Goal: Information Seeking & Learning: Compare options

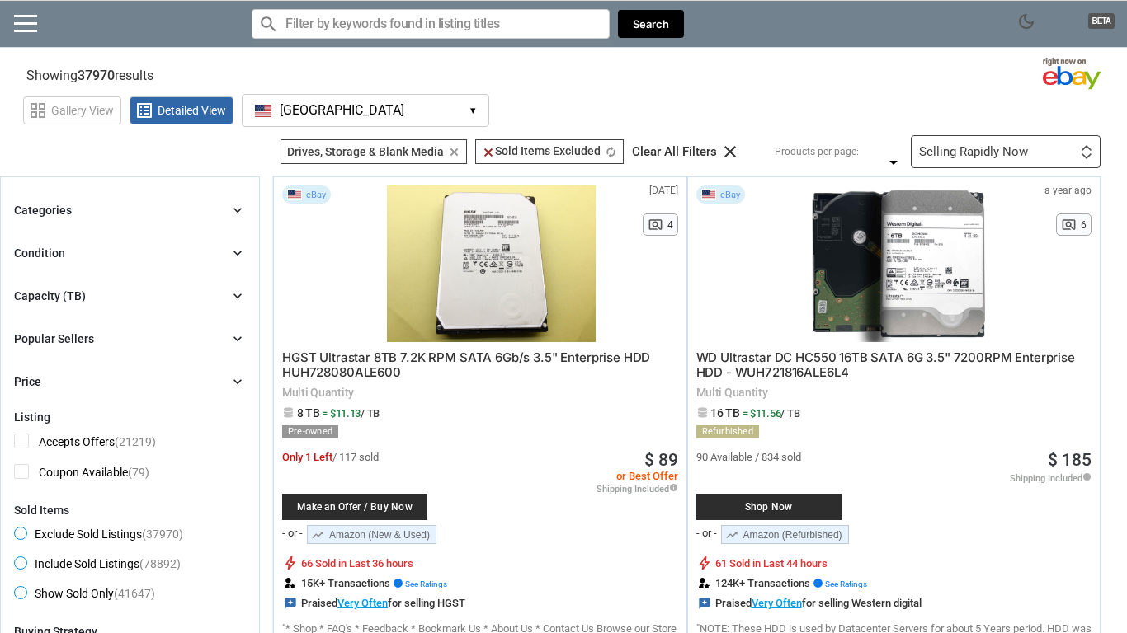
click at [159, 207] on div "Categories chevron_right" at bounding box center [130, 210] width 232 height 20
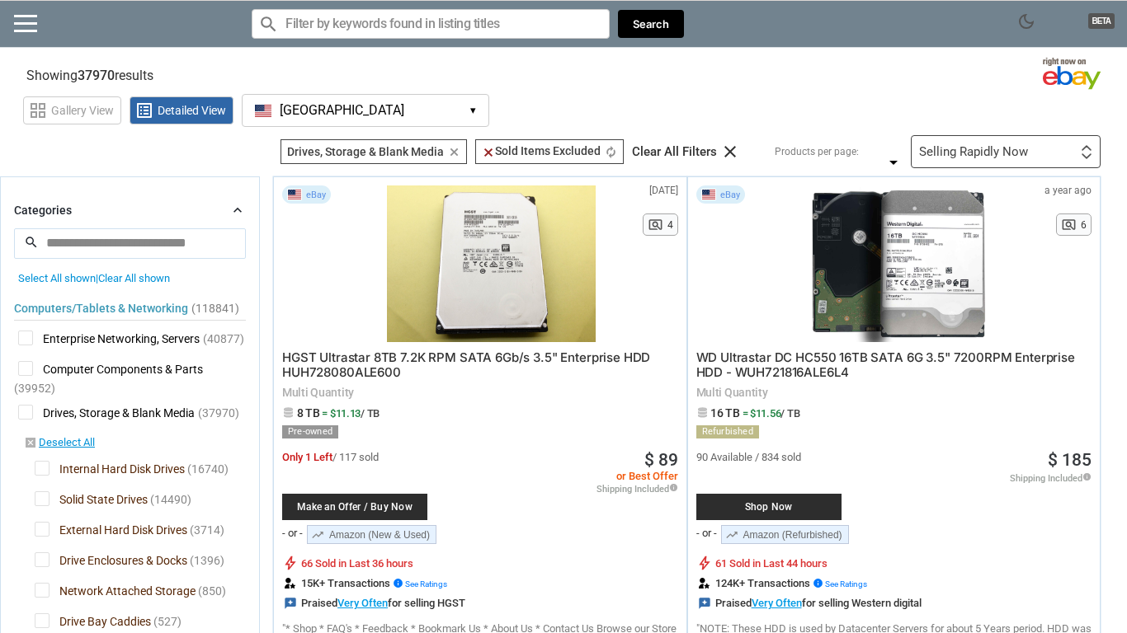
click at [159, 210] on div "Categories chevron_right" at bounding box center [130, 210] width 232 height 20
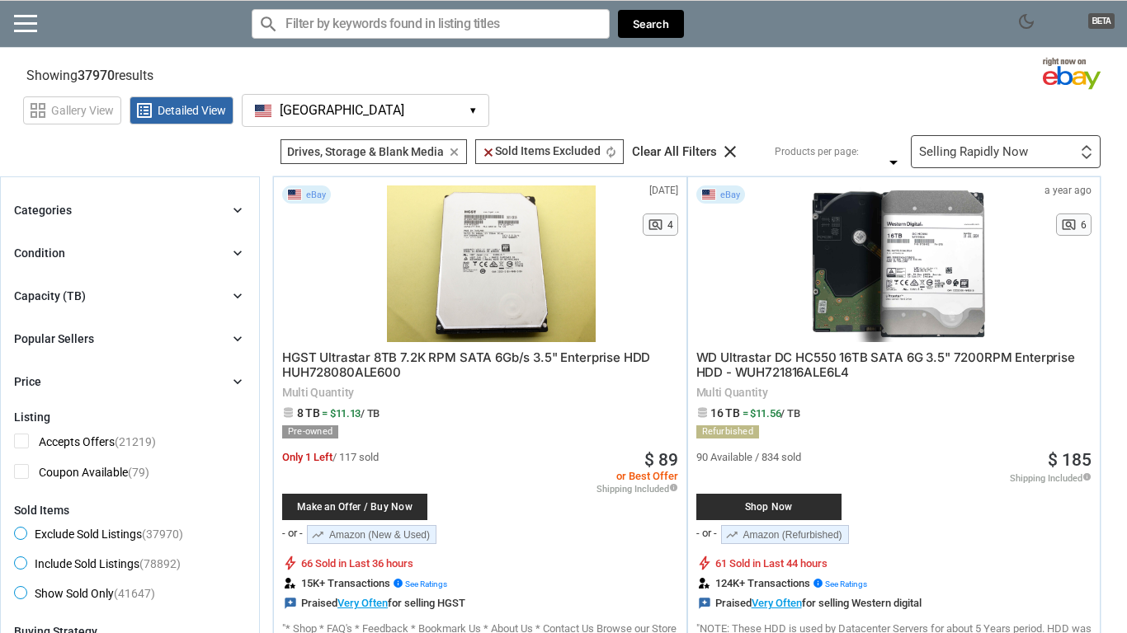
click at [145, 257] on div "Condition chevron_right" at bounding box center [130, 253] width 232 height 20
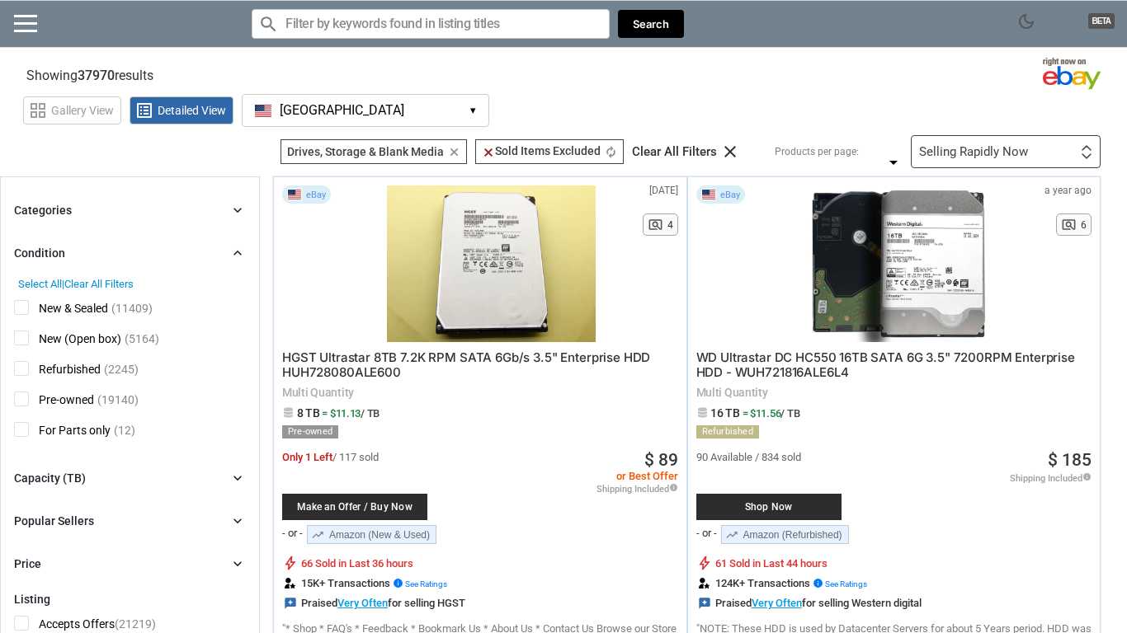
click at [24, 373] on span "Refurbished" at bounding box center [57, 371] width 87 height 21
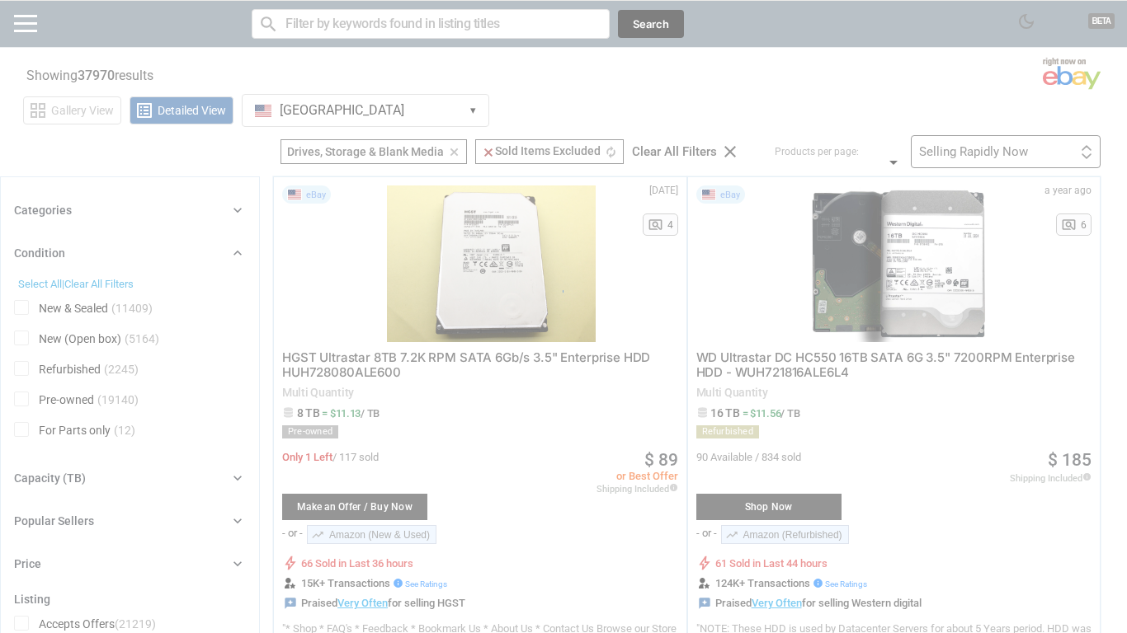
click at [21, 397] on div at bounding box center [563, 316] width 1127 height 633
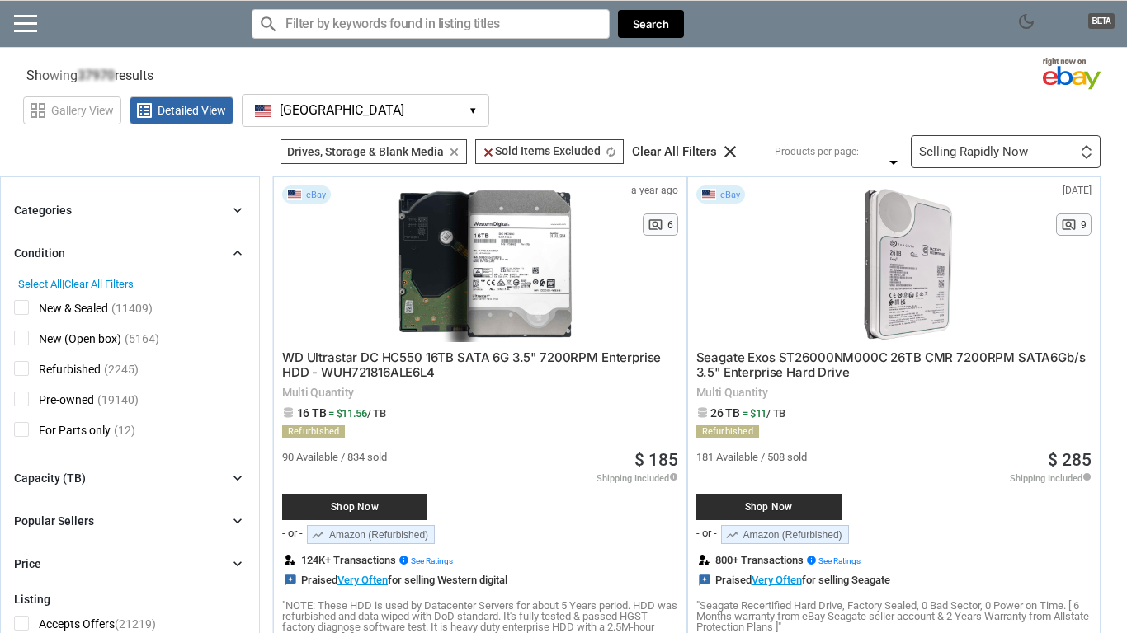
click at [22, 398] on span "Pre-owned" at bounding box center [54, 402] width 80 height 21
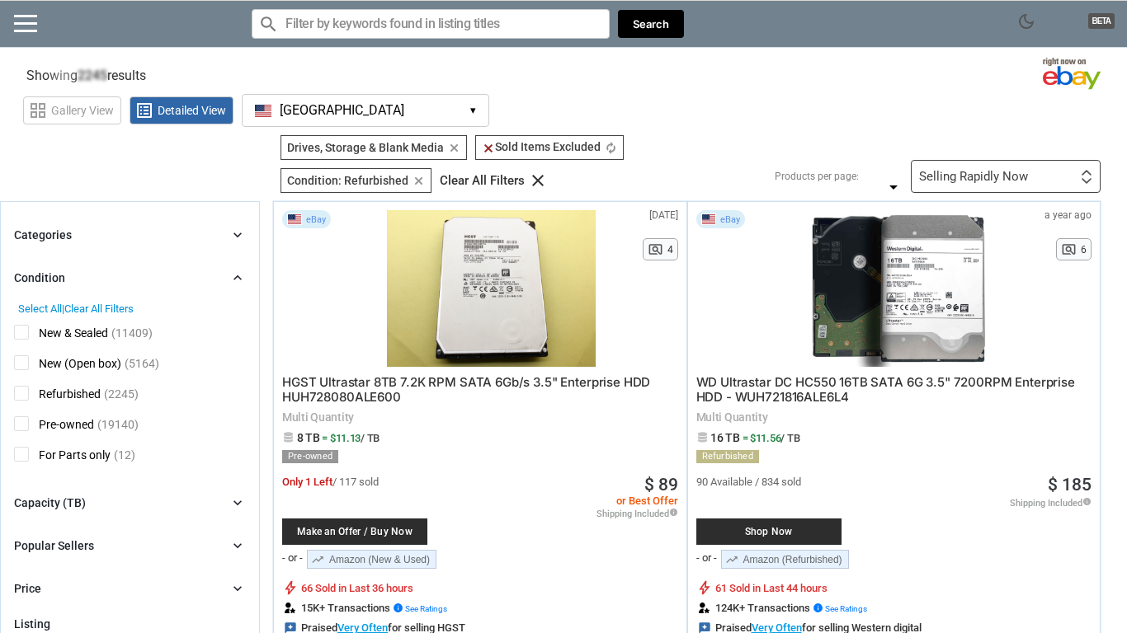
click at [115, 277] on div "Condition chevron_right" at bounding box center [130, 278] width 232 height 20
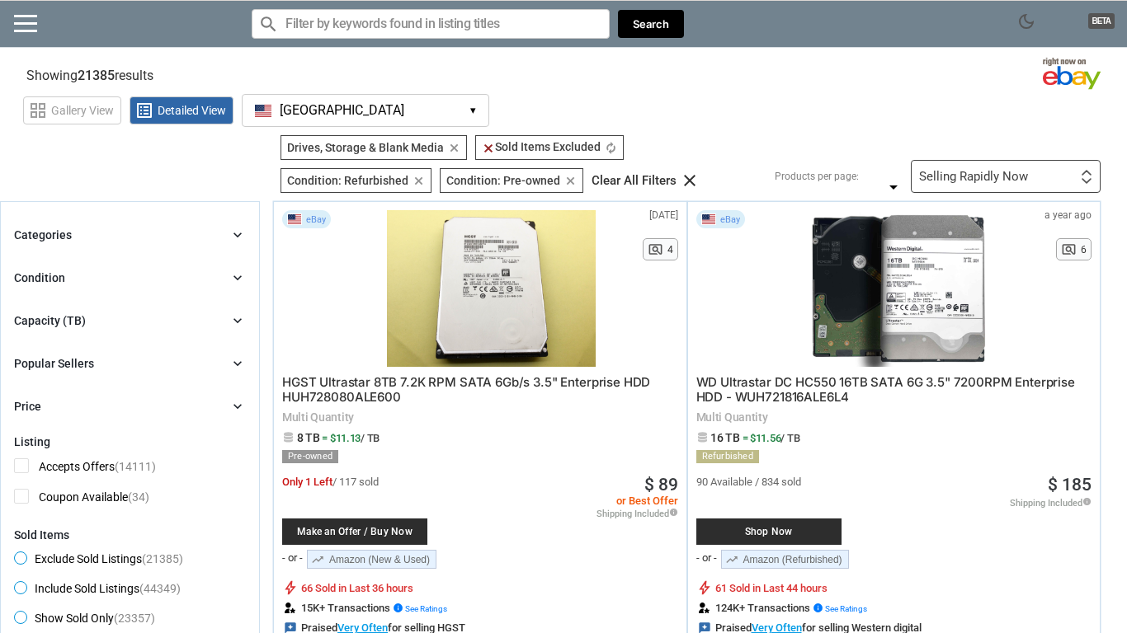
click at [107, 323] on div "Capacity (TB) chevron_right" at bounding box center [130, 321] width 232 height 20
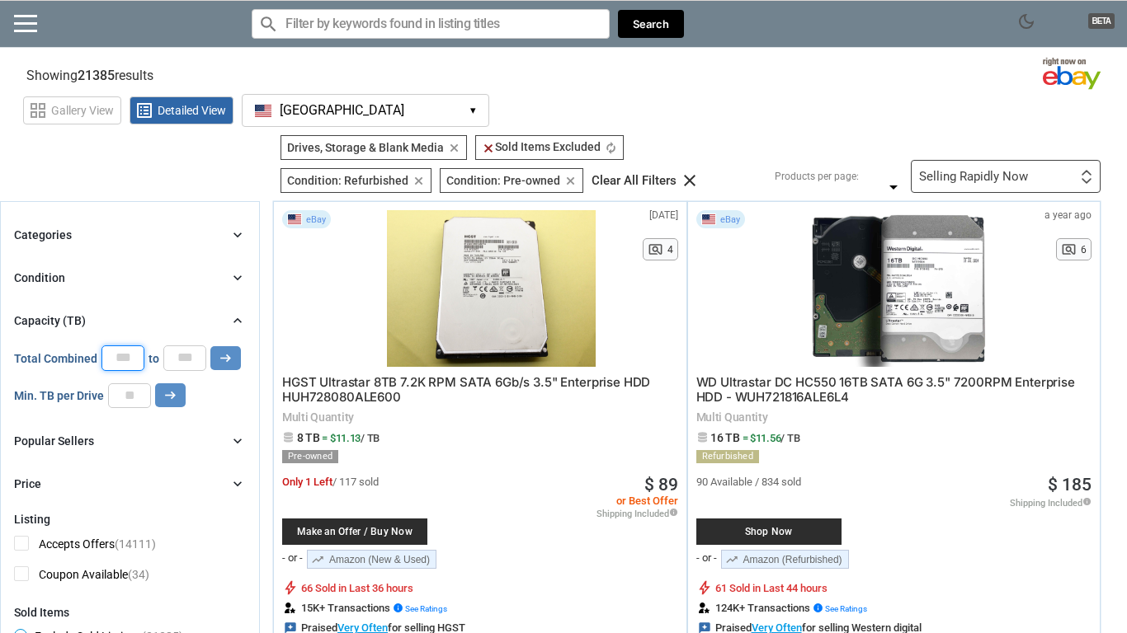
click at [125, 357] on input "*" at bounding box center [122, 358] width 43 height 25
type input "*"
click at [198, 352] on input "*" at bounding box center [184, 358] width 43 height 25
type input "**"
click at [233, 359] on button "arrow_right_alt" at bounding box center [225, 358] width 31 height 24
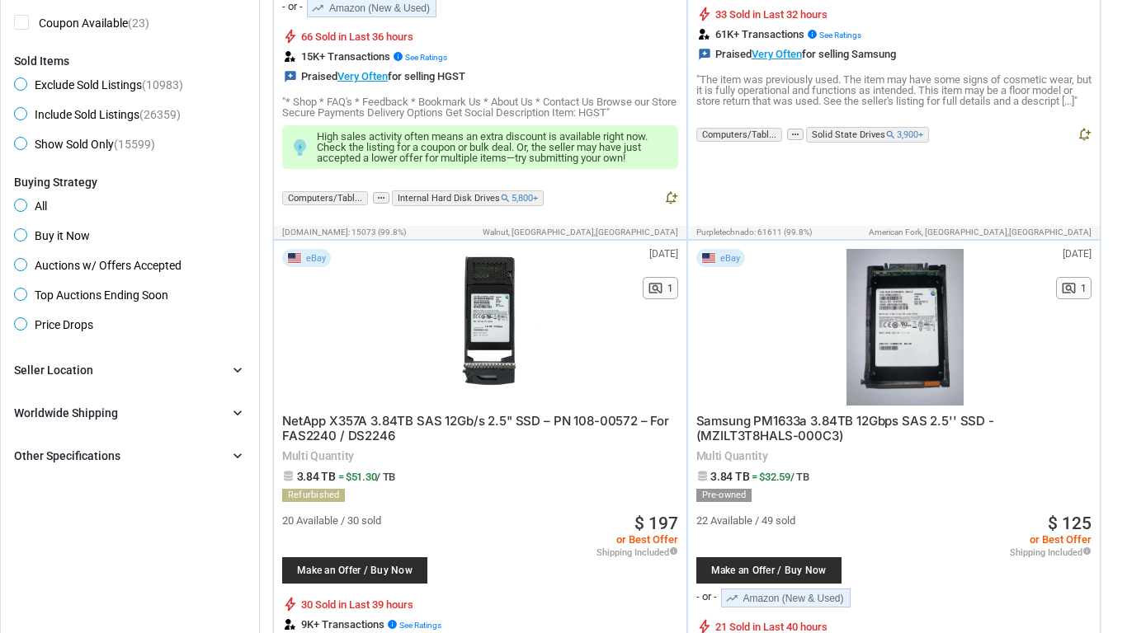
scroll to position [556, 0]
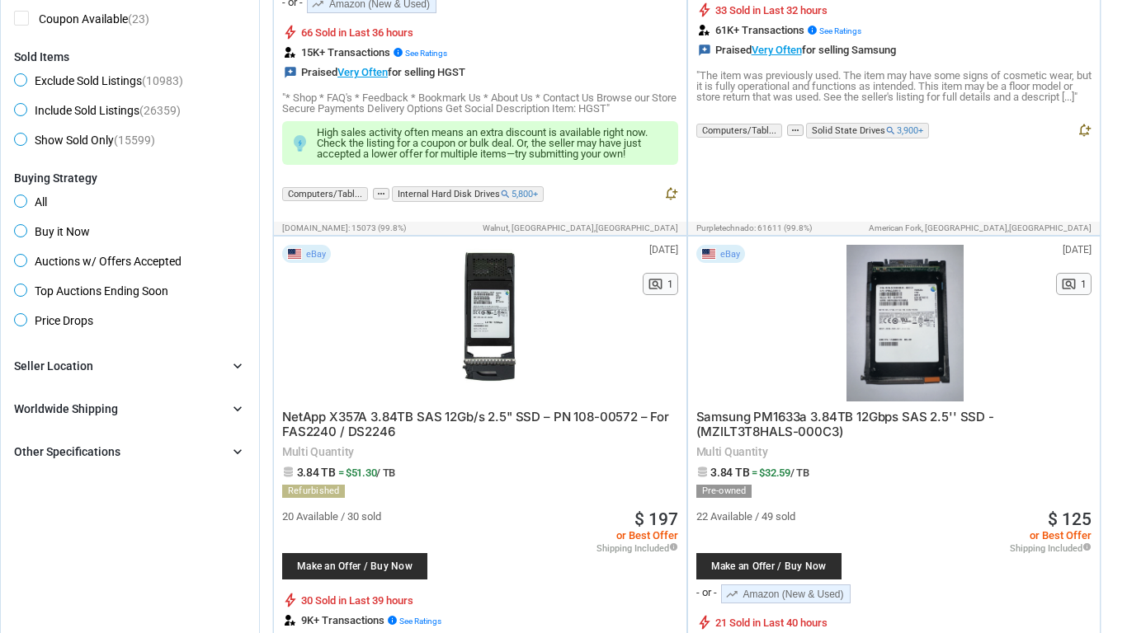
click at [21, 229] on span "Buy it Now" at bounding box center [52, 234] width 76 height 20
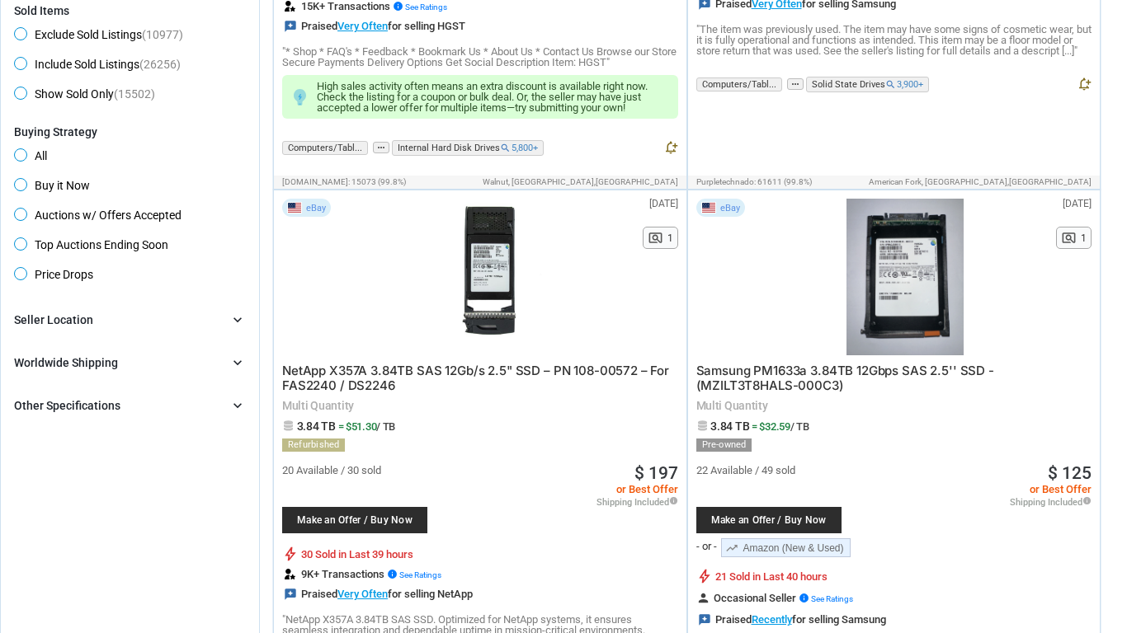
scroll to position [655, 0]
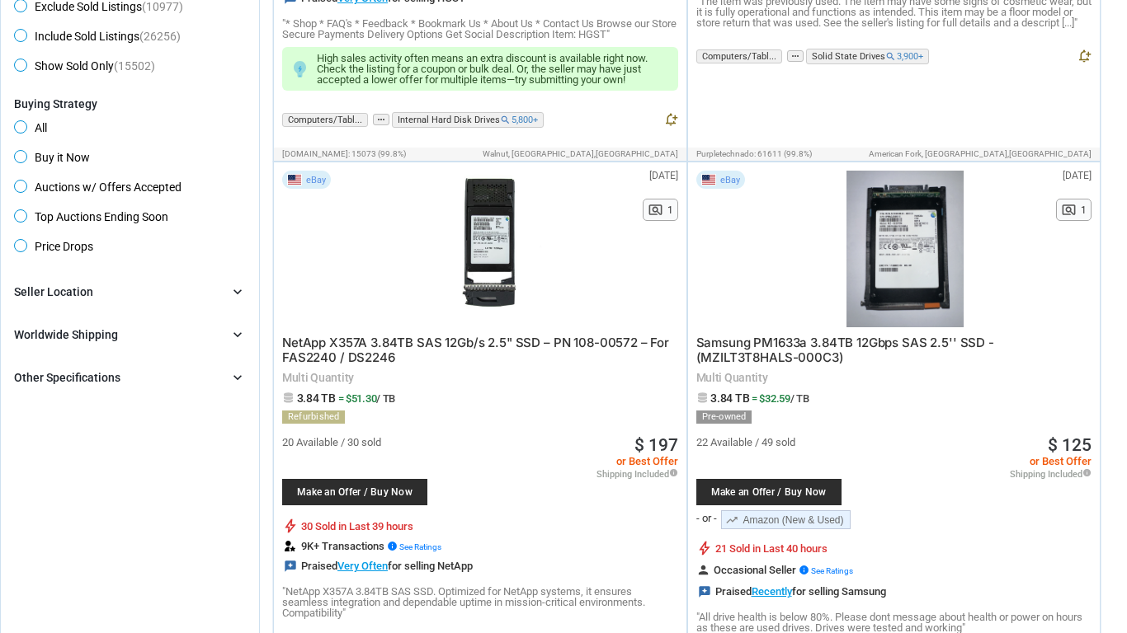
click at [151, 380] on div "Other Specifications chevron_right" at bounding box center [130, 378] width 232 height 20
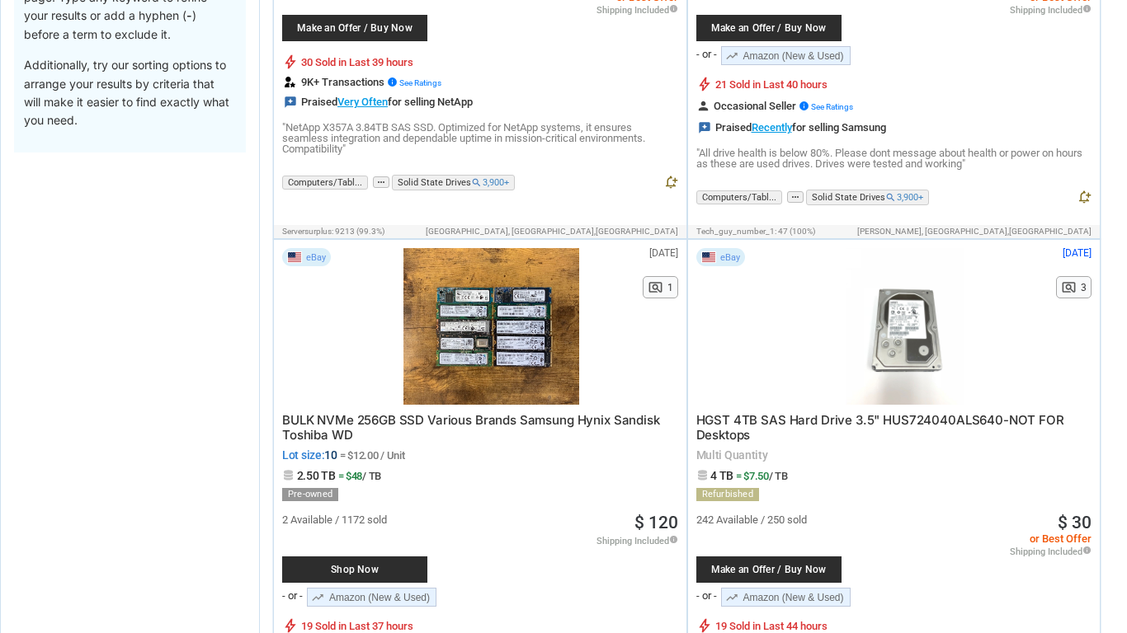
scroll to position [0, 0]
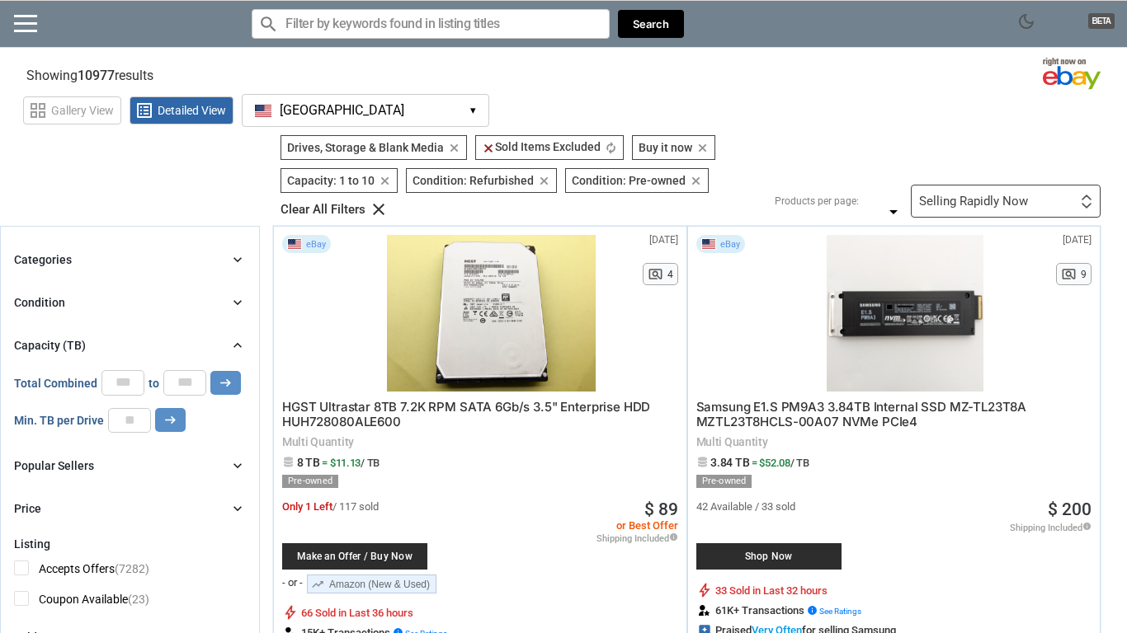
click at [976, 202] on div "Selling Rapidly Now" at bounding box center [973, 201] width 109 height 12
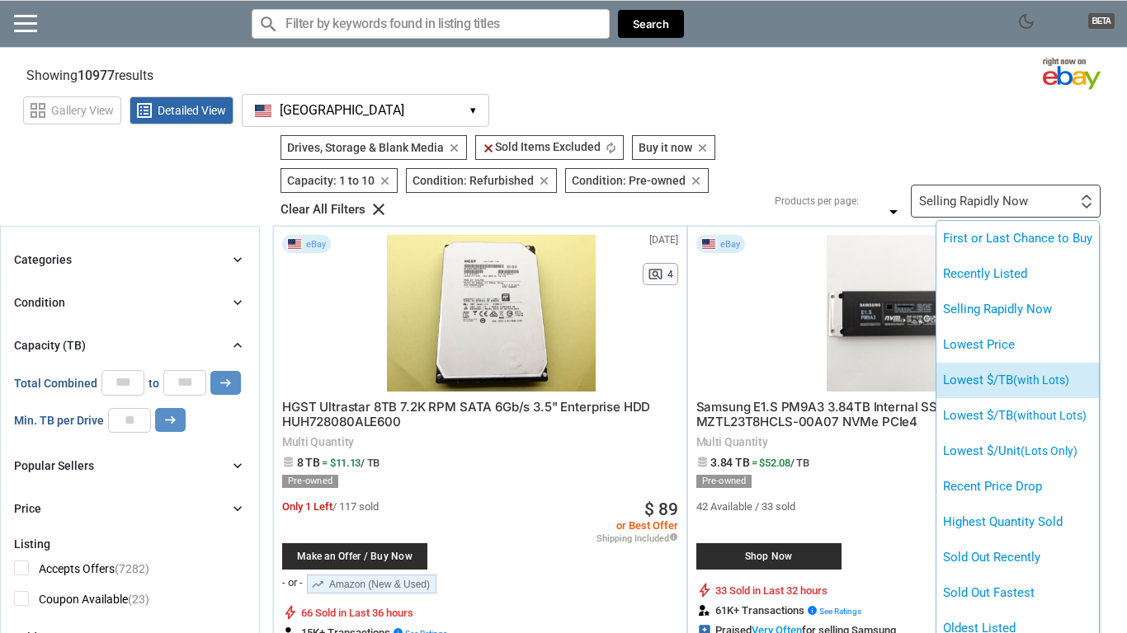
click at [1067, 385] on span "(with Lots)" at bounding box center [1041, 380] width 56 height 13
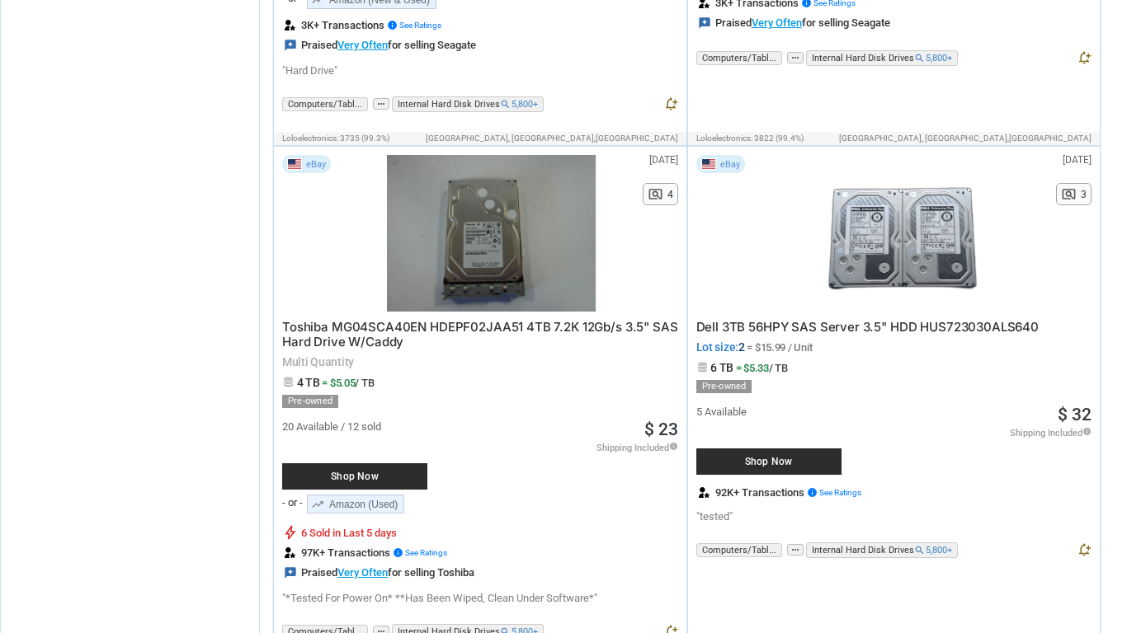
scroll to position [2674, 0]
